Goal: Transaction & Acquisition: Purchase product/service

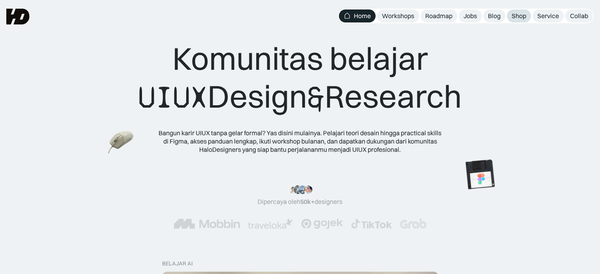
click at [525, 13] on div "Shop" at bounding box center [519, 16] width 15 height 8
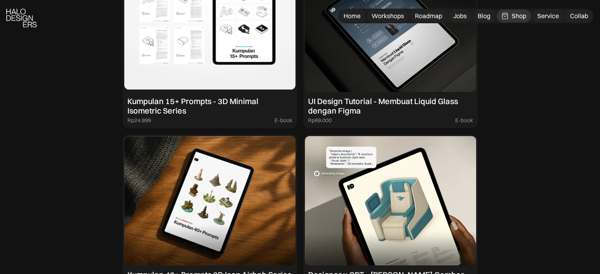
scroll to position [796, 0]
click at [249, 67] on img at bounding box center [209, 26] width 171 height 129
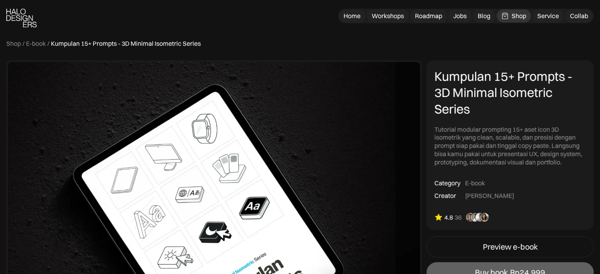
scroll to position [58, 0]
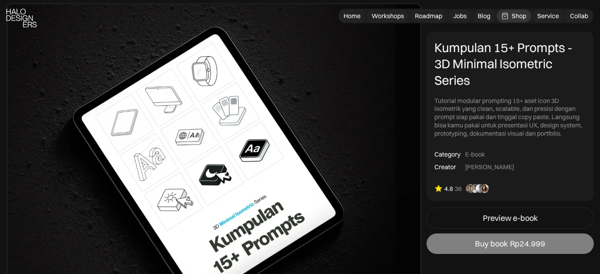
click at [458, 240] on link "Buy book Rp24.999" at bounding box center [510, 244] width 167 height 21
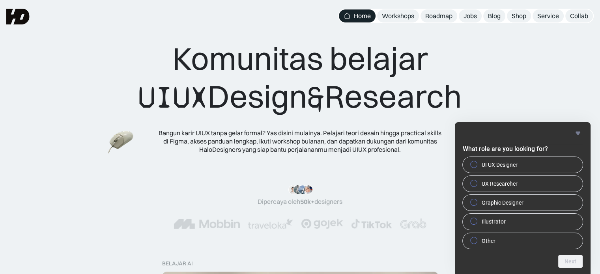
click at [575, 131] on icon "Hide survey" at bounding box center [578, 133] width 9 height 9
